Goal: Obtain resource: Download file/media

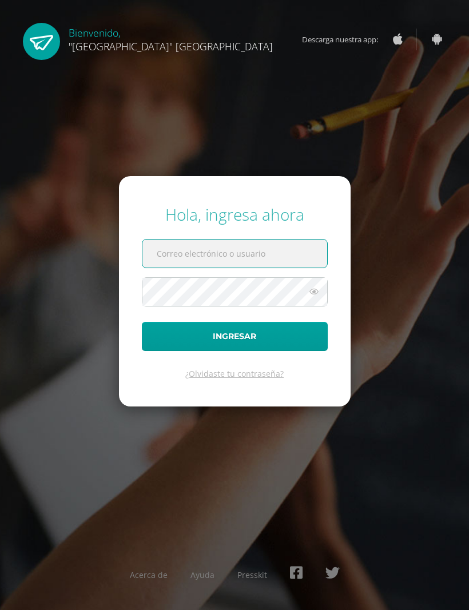
click at [252, 265] on input "text" at bounding box center [234, 253] width 185 height 28
click at [259, 267] on input "text" at bounding box center [234, 253] width 185 height 28
type input "[EMAIL_ADDRESS][DOMAIN_NAME]"
click at [234, 351] on button "Ingresar" at bounding box center [235, 336] width 186 height 29
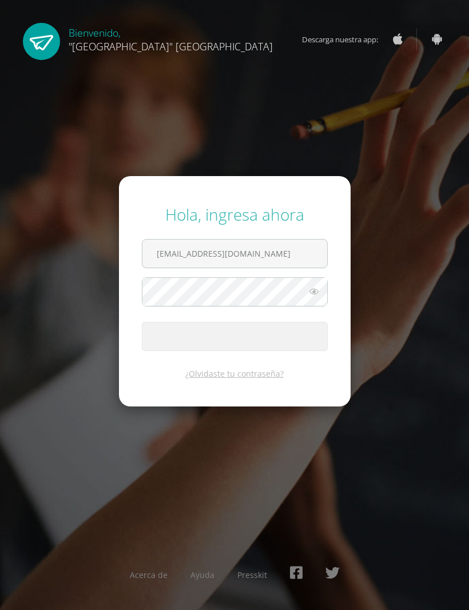
click at [303, 350] on span "submit" at bounding box center [234, 336] width 185 height 28
click at [295, 347] on span "submit" at bounding box center [234, 336] width 185 height 28
click at [234, 351] on button "Ingresar" at bounding box center [235, 336] width 186 height 29
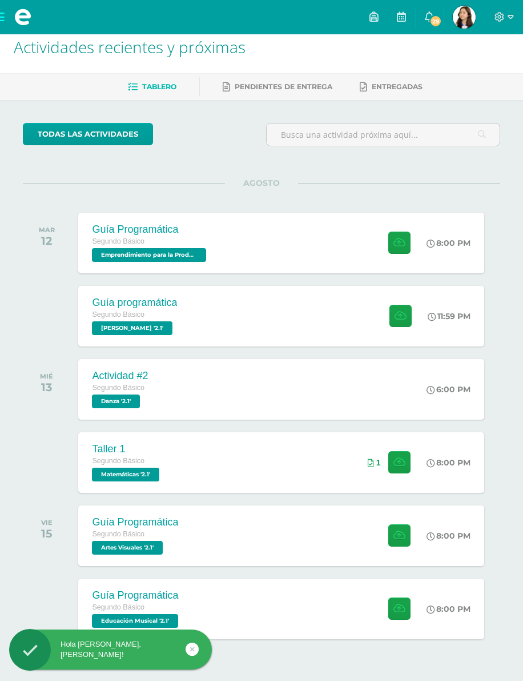
scroll to position [14, 0]
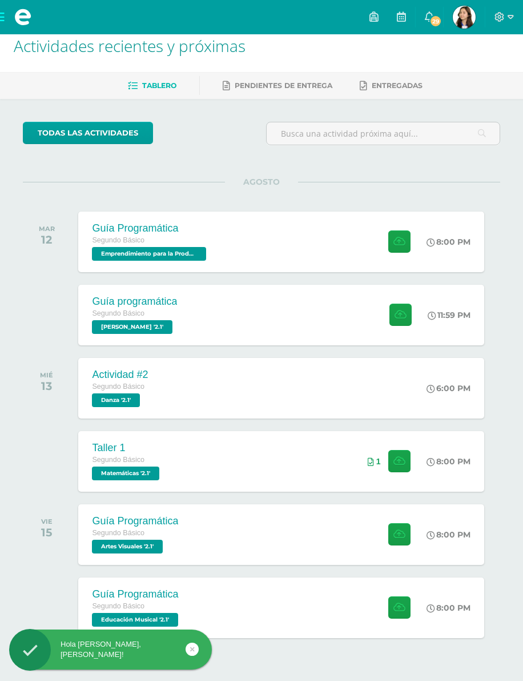
click at [293, 246] on div "Guía Programática Segundo Básico Emprendimiento para la Productividad '2.1' 8:0…" at bounding box center [281, 241] width 406 height 61
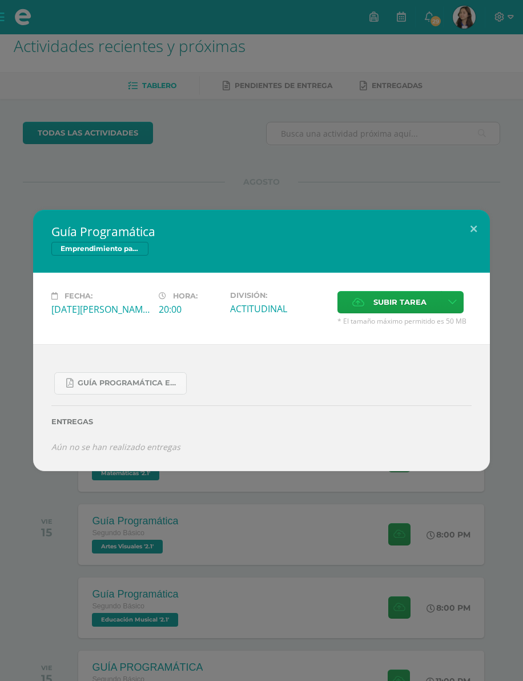
click at [154, 384] on span "Guía Programática Emprendimiento 2do Básico - 3 Bloque - Prof. [PERSON_NAME].pdf" at bounding box center [129, 382] width 103 height 9
click at [479, 234] on button at bounding box center [474, 229] width 33 height 39
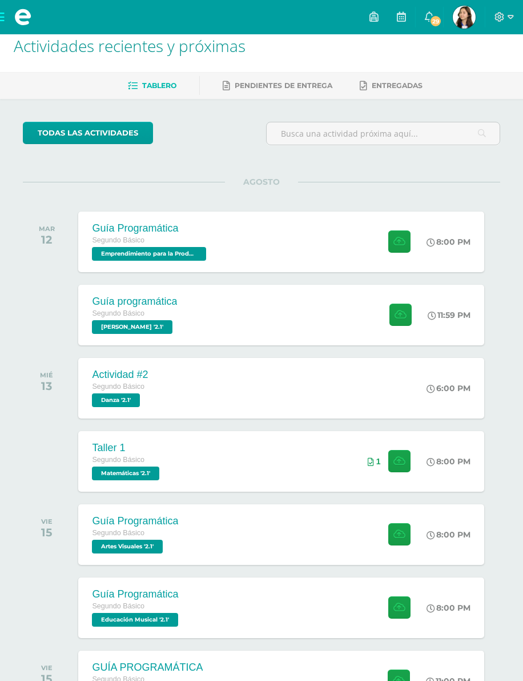
click at [315, 320] on div "Guía programática Segundo Básico PEREL '2.1' 11:59 PM Guía programática PEREL" at bounding box center [281, 315] width 406 height 61
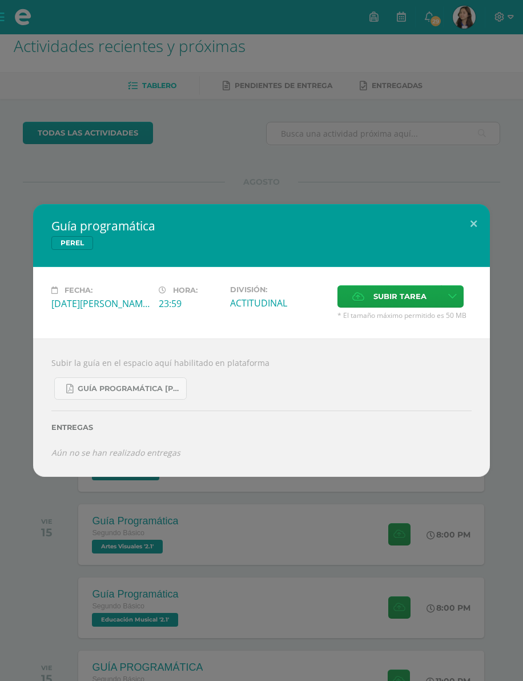
click at [161, 389] on span "Guía Programática PEREL 2do Básico - Bloque 3 - Profe. Julio Villatoro.pdf" at bounding box center [129, 388] width 103 height 9
